Goal: Task Accomplishment & Management: Manage account settings

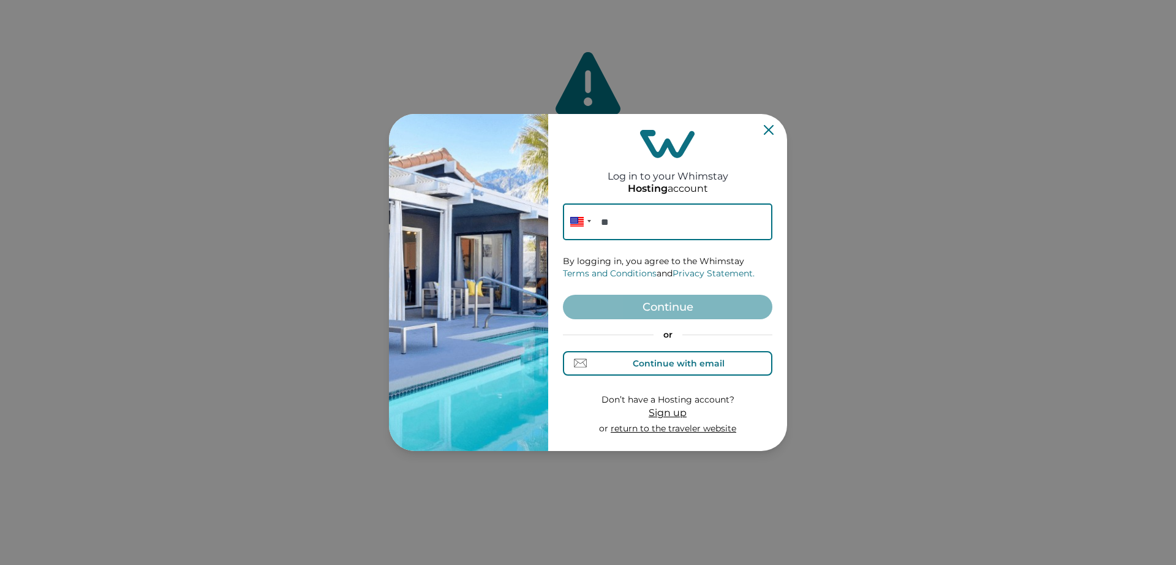
click at [645, 367] on div "Continue with email" at bounding box center [679, 363] width 92 height 10
click at [633, 233] on input at bounding box center [668, 221] width 210 height 37
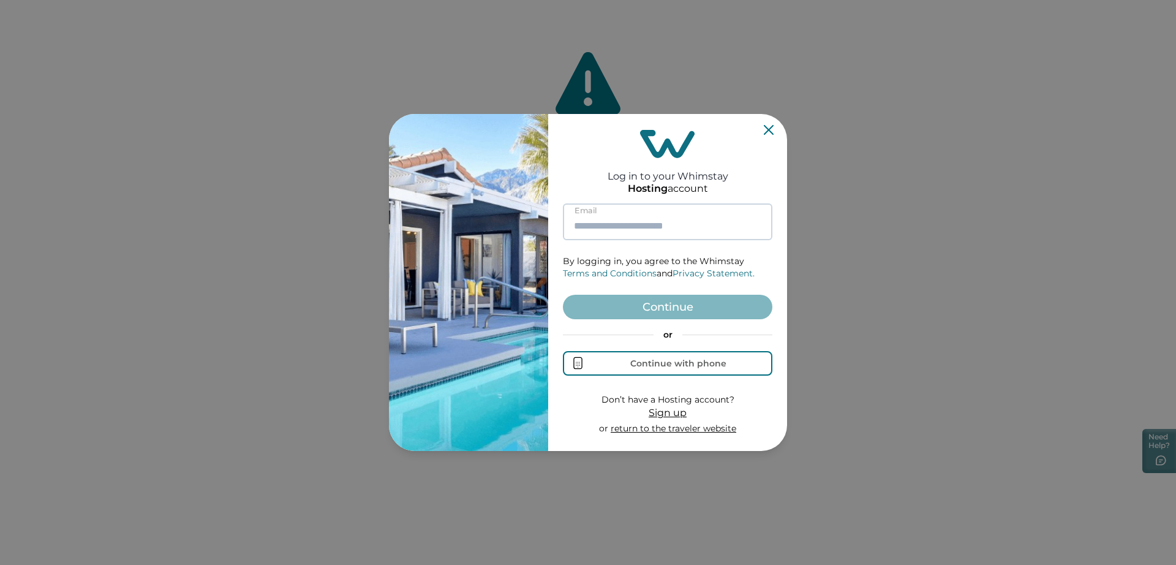
paste input "**********"
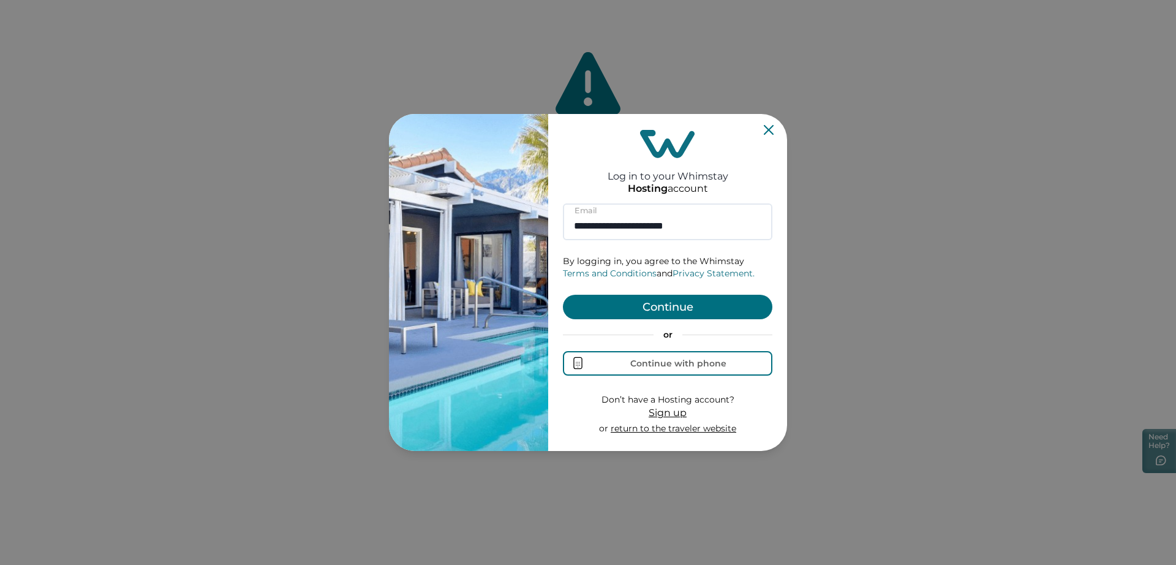
type input "**********"
click at [654, 315] on button "Continue" at bounding box center [668, 307] width 210 height 25
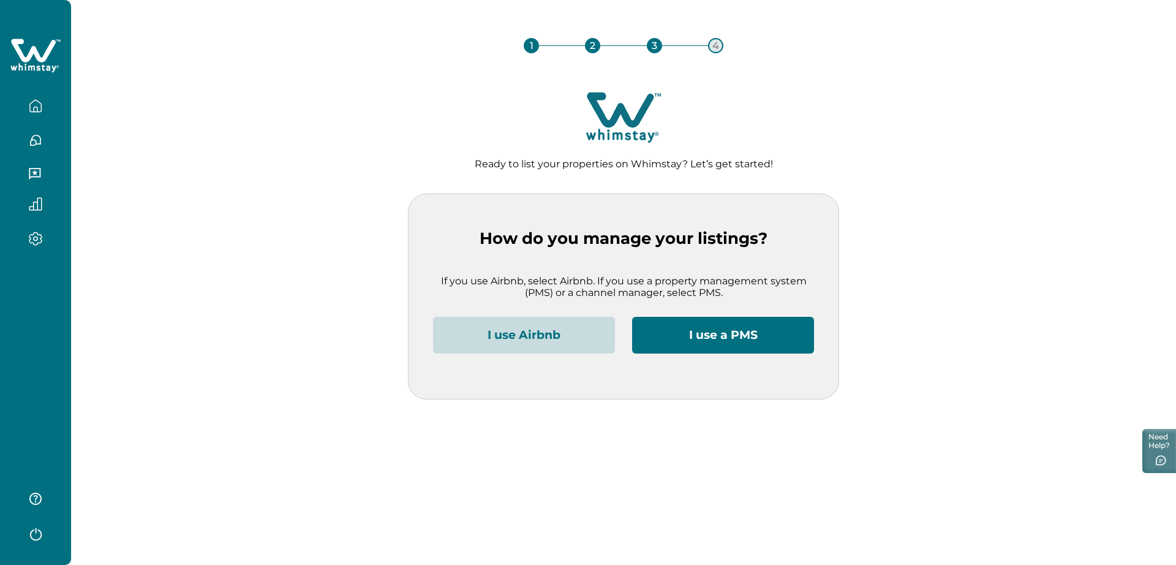
click at [499, 338] on button "I use Airbnb" at bounding box center [524, 335] width 182 height 37
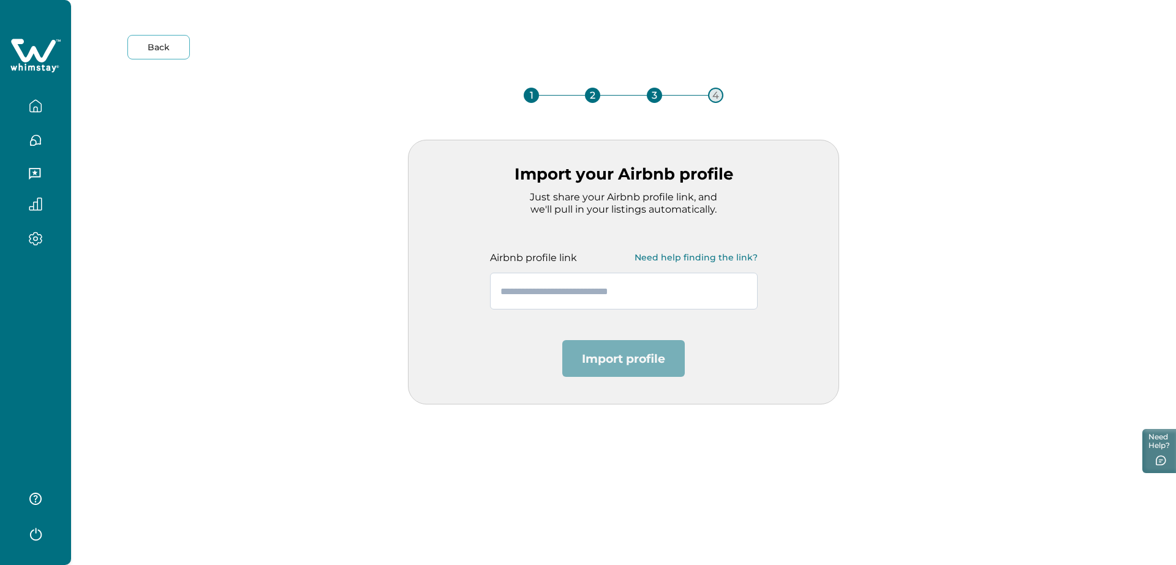
click at [544, 301] on input "text" at bounding box center [624, 291] width 268 height 37
paste input "**********"
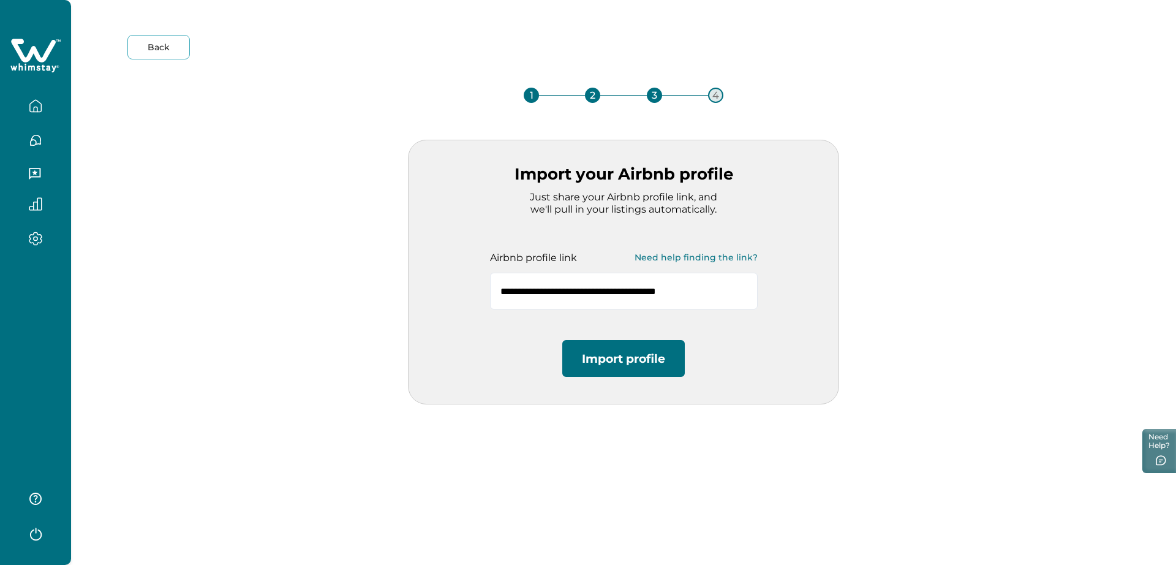
type input "**********"
click at [604, 349] on button "Import profile" at bounding box center [623, 358] width 123 height 37
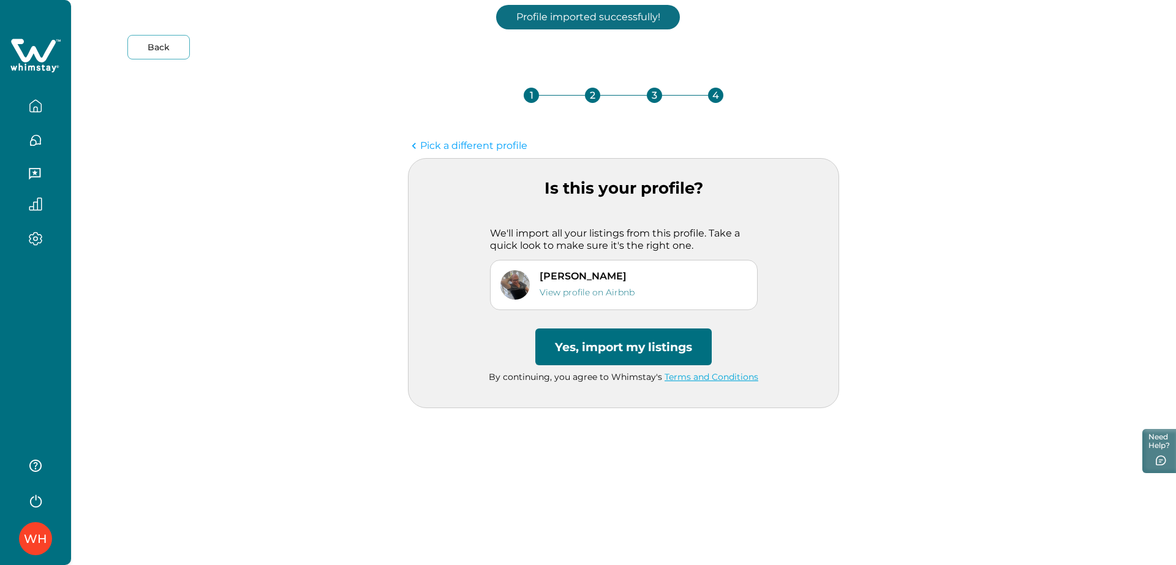
click at [612, 344] on button "Yes, import my listings" at bounding box center [623, 346] width 176 height 37
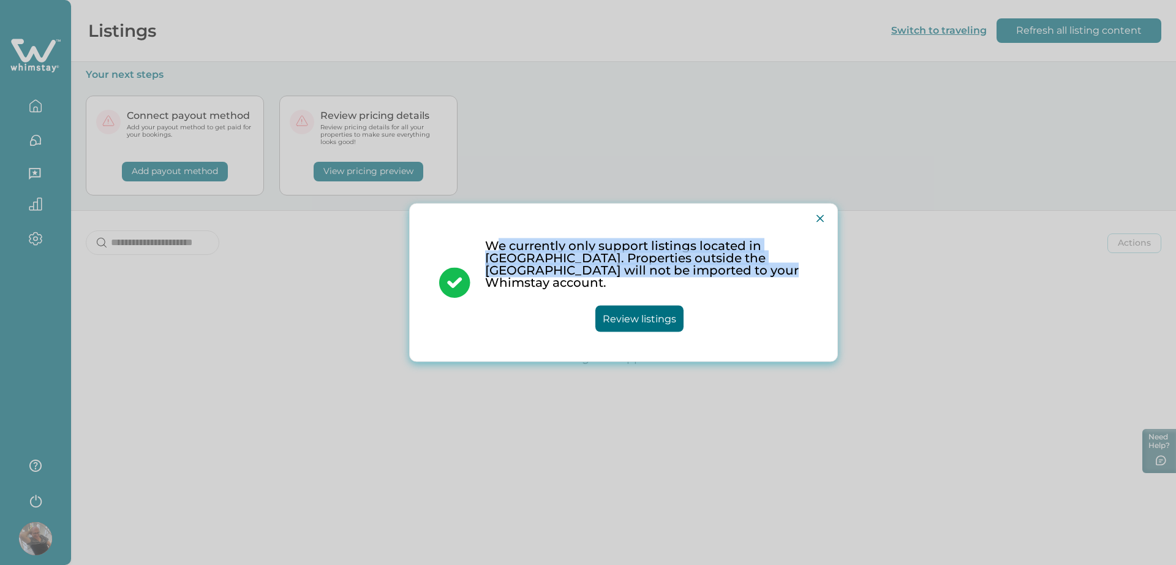
drag, startPoint x: 497, startPoint y: 255, endPoint x: 701, endPoint y: 281, distance: 205.0
click at [701, 281] on p "We currently only support listings located in [GEOGRAPHIC_DATA]. Properties out…" at bounding box center [646, 264] width 323 height 49
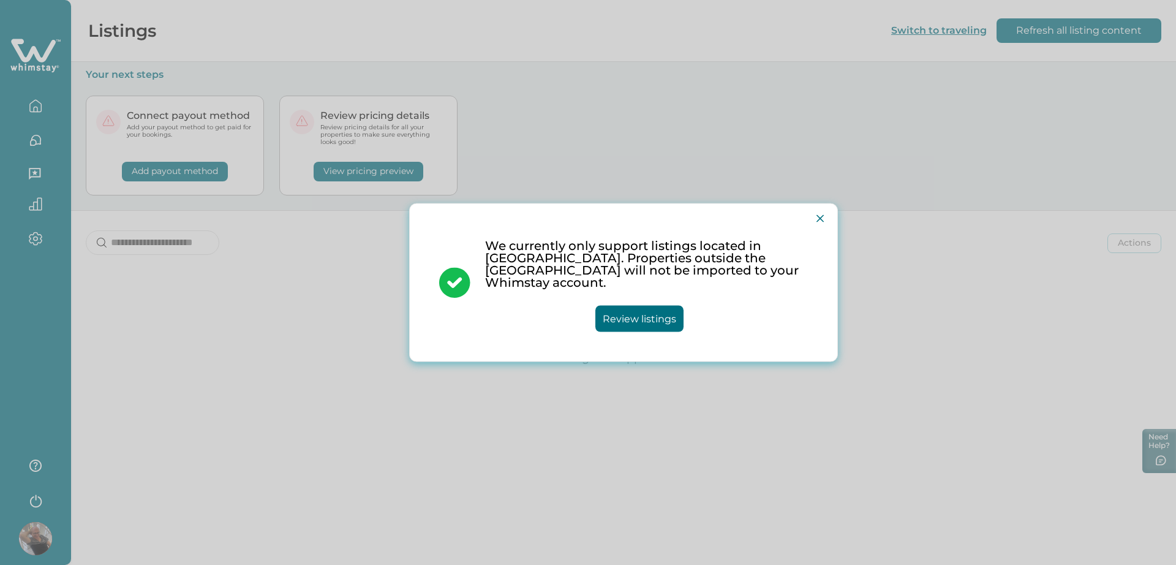
click at [707, 281] on p "We currently only support listings located in [GEOGRAPHIC_DATA]. Properties out…" at bounding box center [646, 264] width 323 height 49
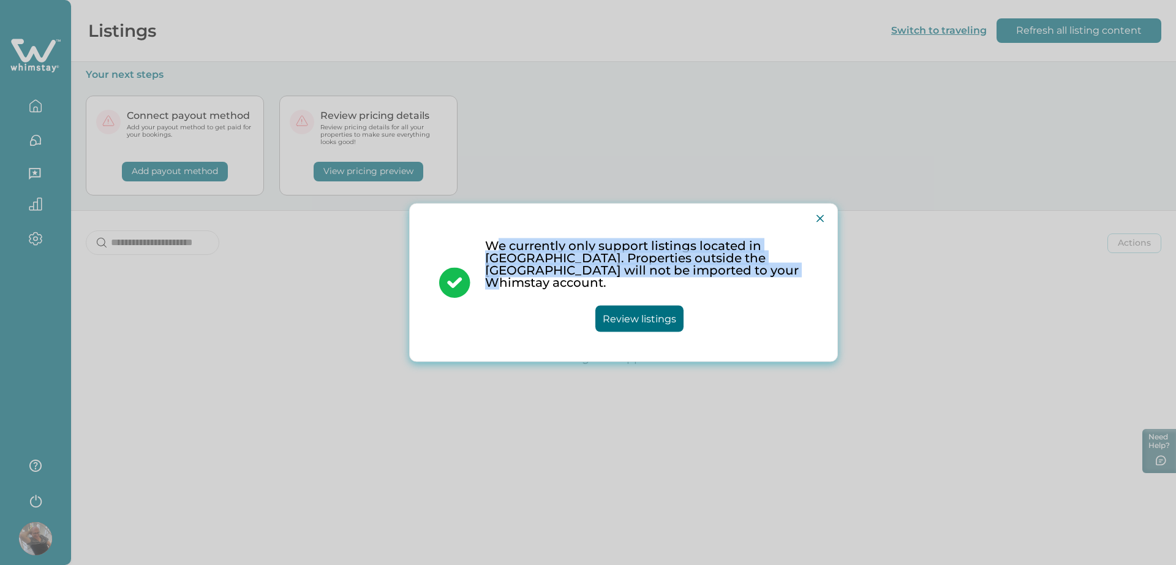
drag, startPoint x: 711, startPoint y: 281, endPoint x: 494, endPoint y: 254, distance: 217.8
click at [494, 254] on p "We currently only support listings located in [GEOGRAPHIC_DATA]. Properties out…" at bounding box center [646, 264] width 323 height 49
click at [493, 254] on p "We currently only support listings located in [GEOGRAPHIC_DATA]. Properties out…" at bounding box center [646, 264] width 323 height 49
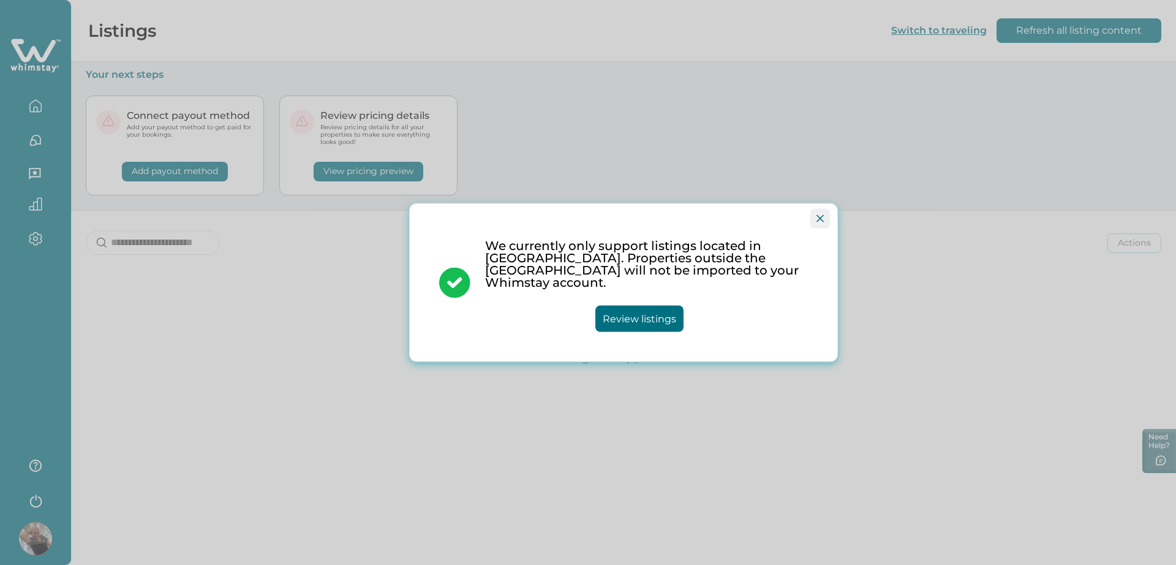
click at [824, 219] on button "Close" at bounding box center [820, 219] width 20 height 20
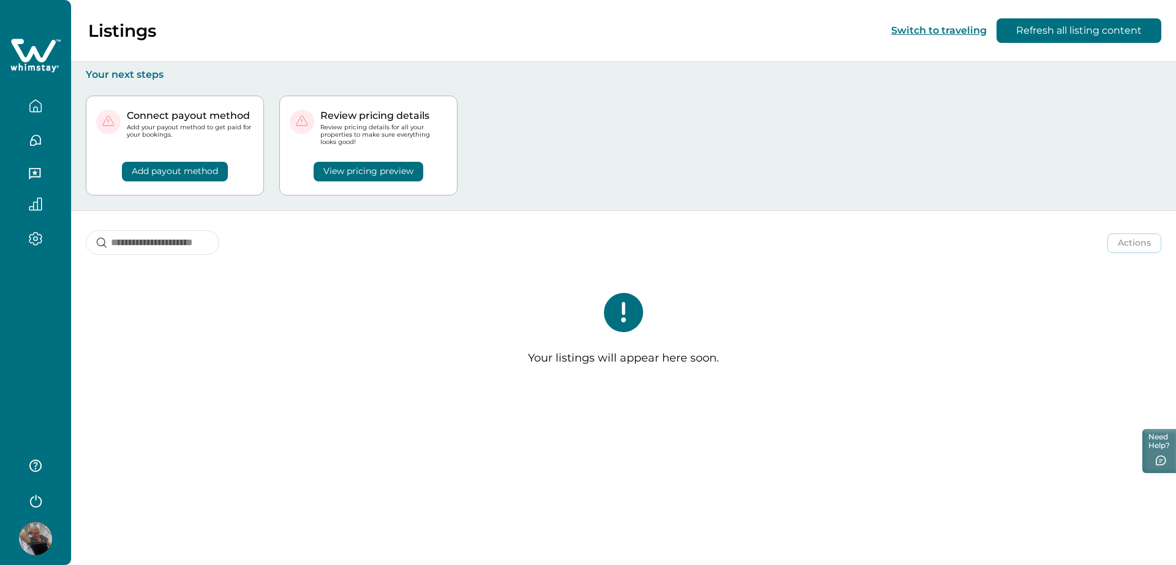
click at [837, 353] on div "Your listings will appear here soon." at bounding box center [623, 333] width 1105 height 131
click at [655, 292] on div "Your listings will appear here soon." at bounding box center [623, 333] width 1105 height 131
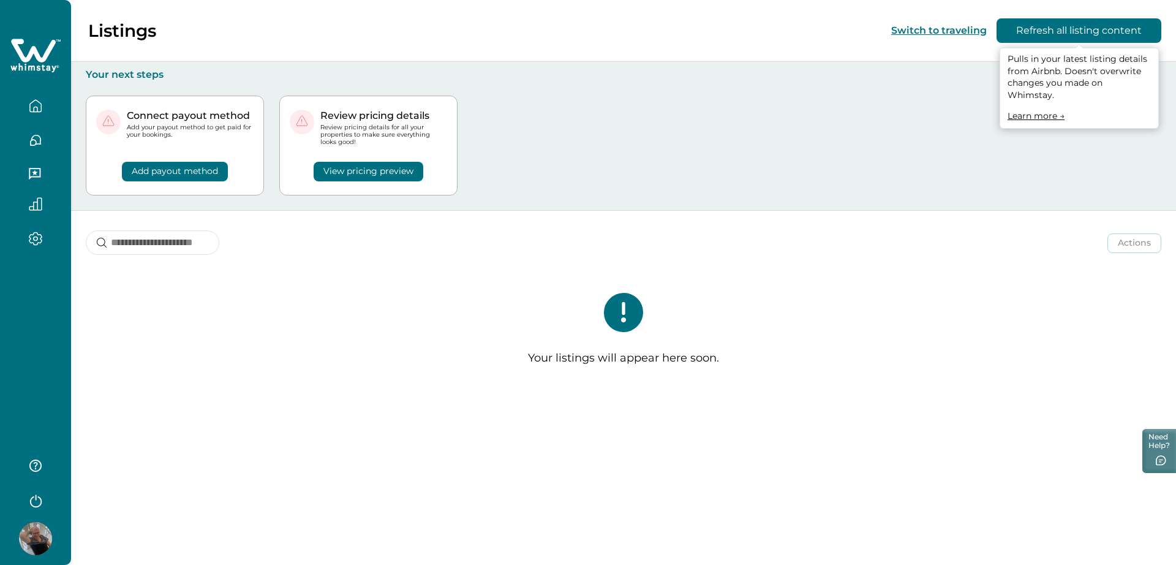
click at [1067, 29] on button "Refresh all listing content" at bounding box center [1079, 30] width 165 height 25
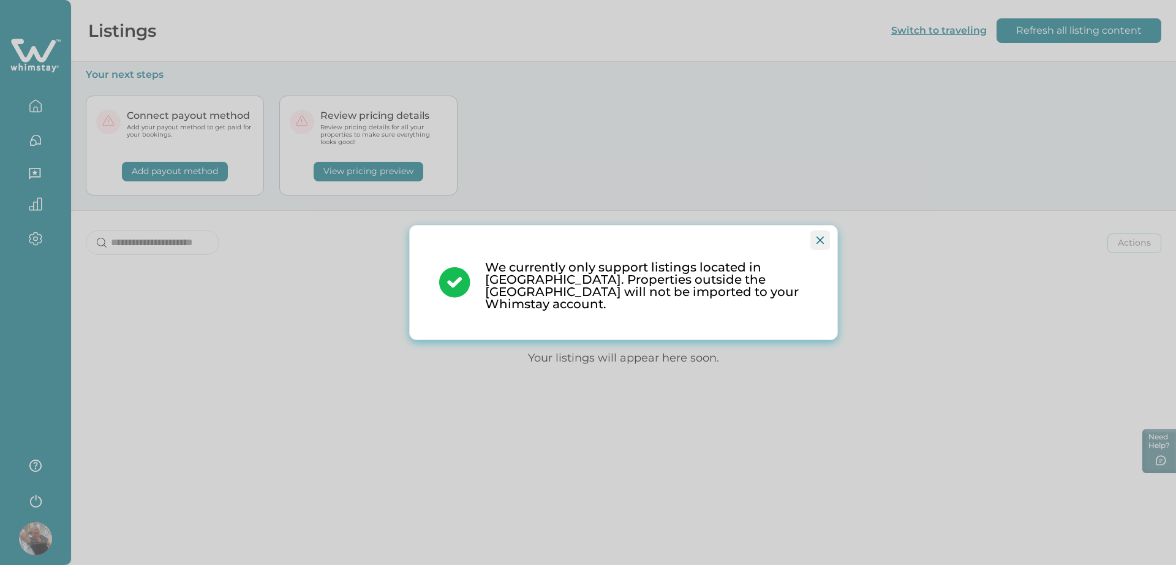
click at [821, 244] on icon "Close" at bounding box center [820, 239] width 7 height 7
